Goal: Check status: Check status

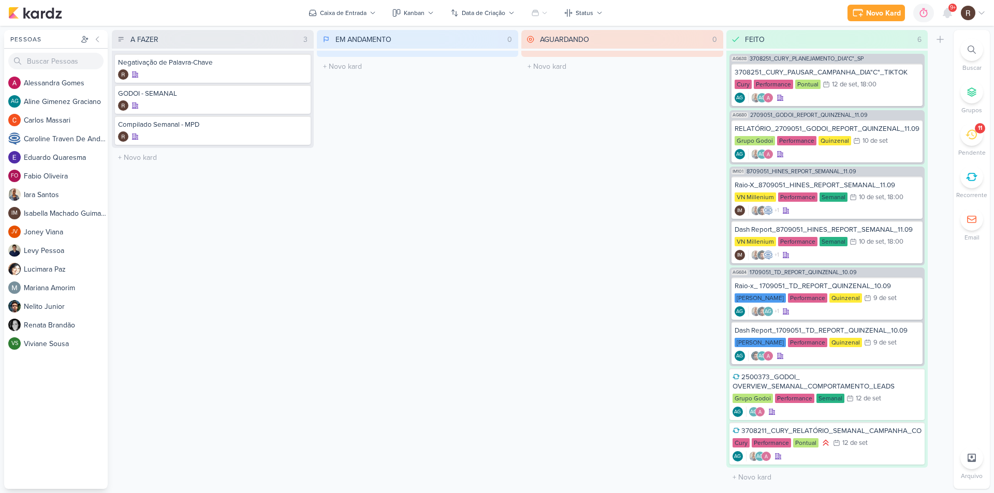
click at [968, 140] on div "11" at bounding box center [971, 134] width 23 height 23
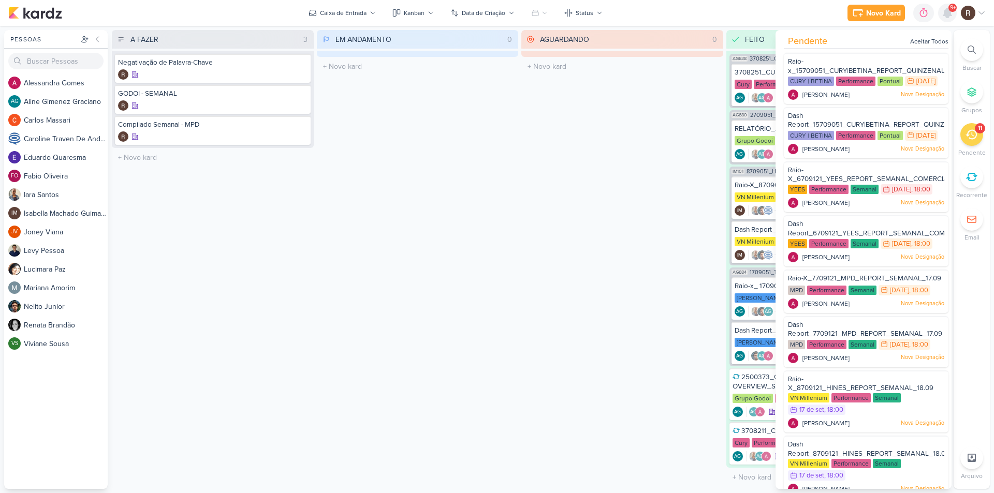
click at [944, 9] on icon at bounding box center [947, 13] width 12 height 12
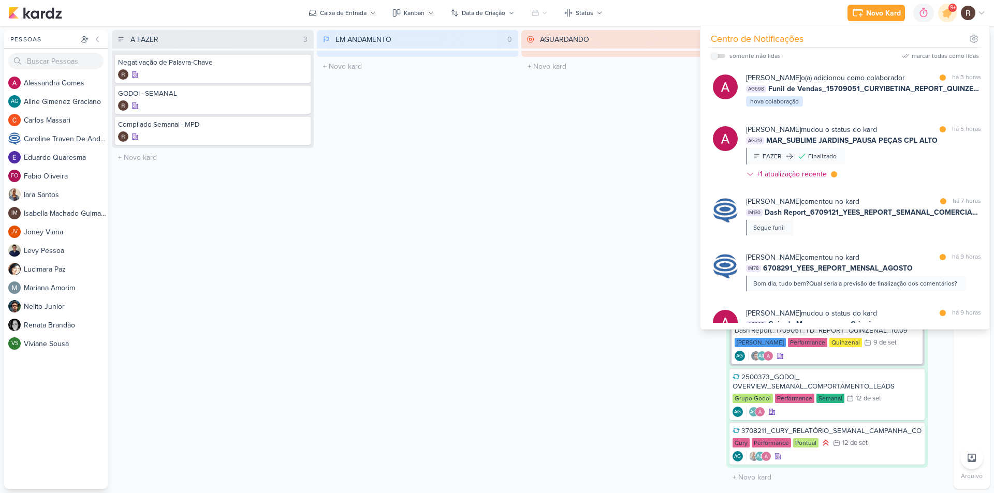
click at [606, 130] on div "AGUARDANDO 0 Mover Para Esquerda Mover Para Direita [GEOGRAPHIC_DATA] O título …" at bounding box center [622, 259] width 202 height 459
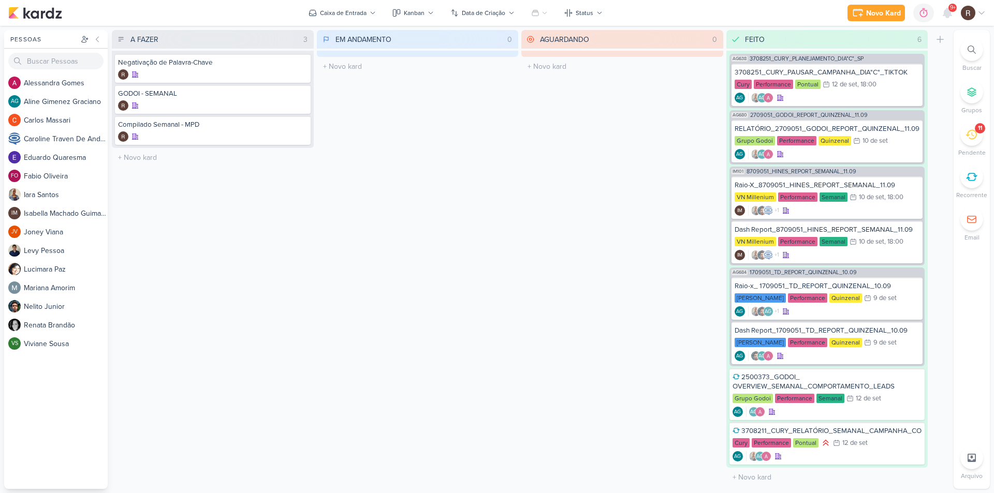
click at [970, 141] on div "11" at bounding box center [971, 134] width 23 height 23
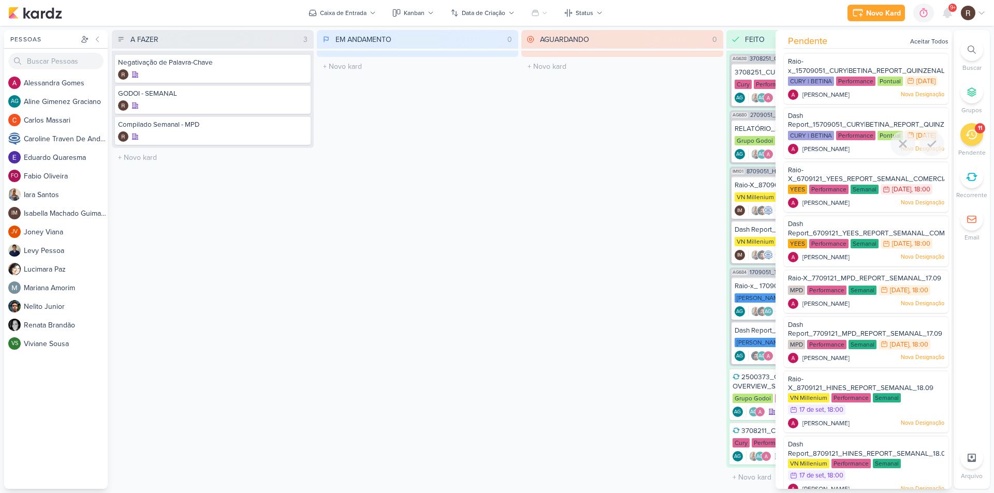
click at [837, 142] on div "CURY | BETINA Performance Pontual 15/9 [DATE]" at bounding box center [866, 135] width 156 height 11
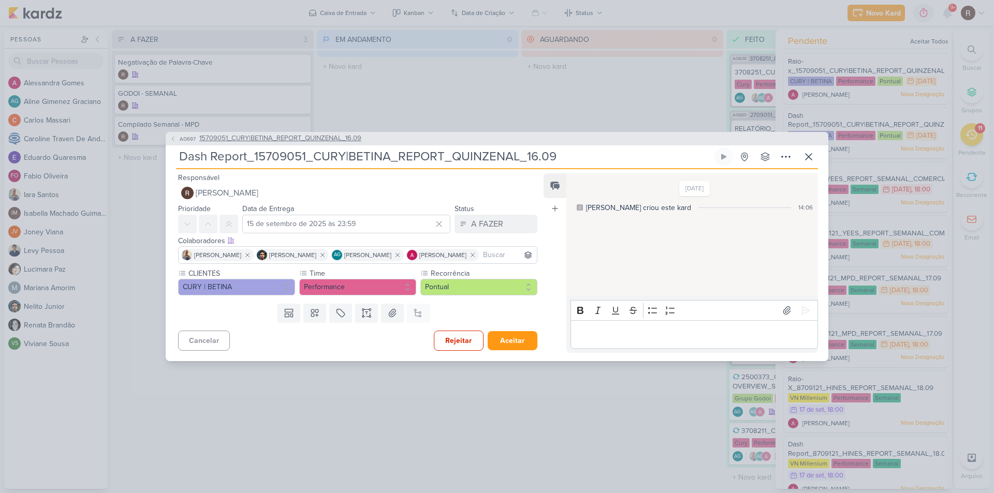
click at [336, 137] on span "15709051_CURY|BETINA_REPORT_QUINZENAL_16.09" at bounding box center [280, 139] width 162 height 10
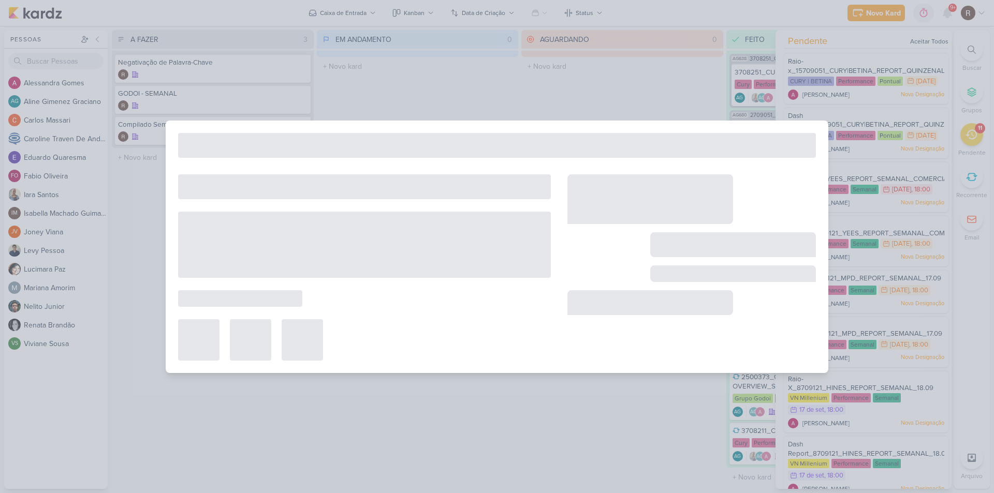
type input "15709051_CURY|BETINA_REPORT_QUINZENAL_16.09"
type input "16 de setembro de 2025 às 11:00"
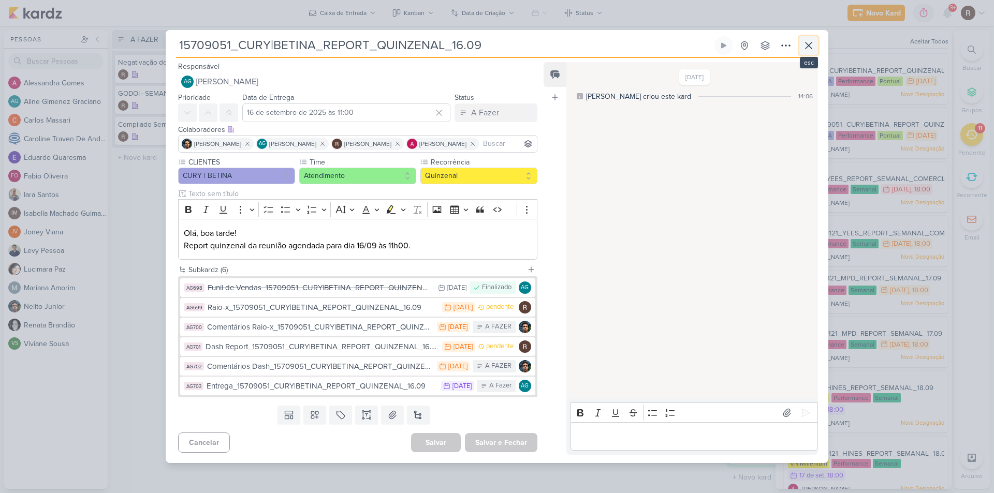
click at [806, 51] on icon at bounding box center [808, 45] width 12 height 12
